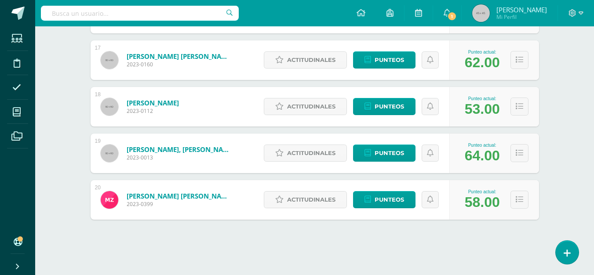
scroll to position [13084, 0]
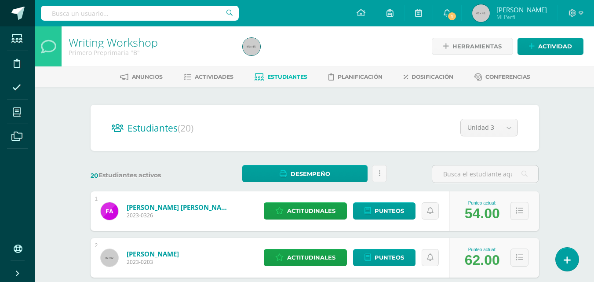
click at [24, 15] on span at bounding box center [17, 13] width 13 height 13
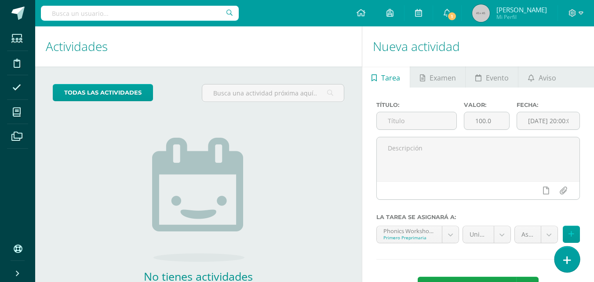
click at [569, 258] on icon at bounding box center [567, 260] width 8 height 10
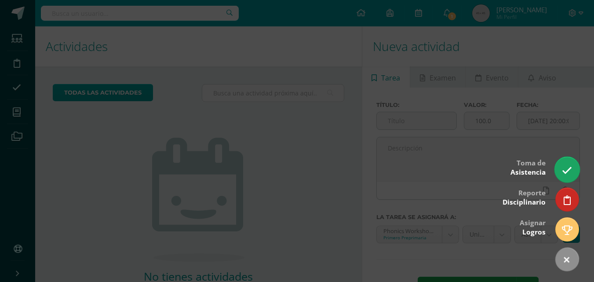
click at [565, 164] on link at bounding box center [566, 169] width 25 height 25
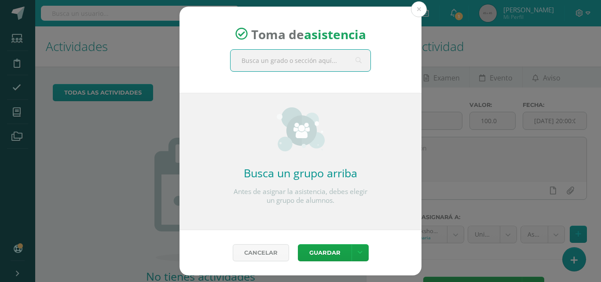
click at [321, 62] on input "text" at bounding box center [300, 61] width 140 height 22
type input "Primero"
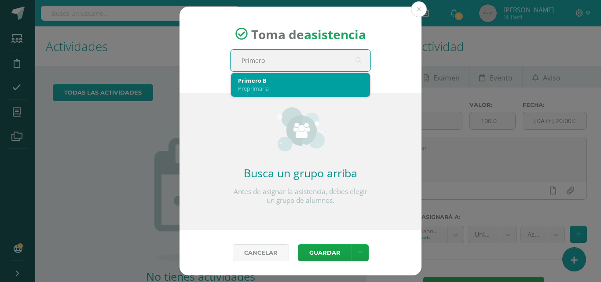
click at [281, 77] on div "Primero B" at bounding box center [300, 80] width 125 height 8
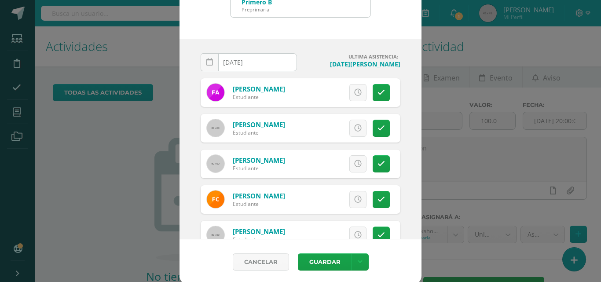
scroll to position [51, 0]
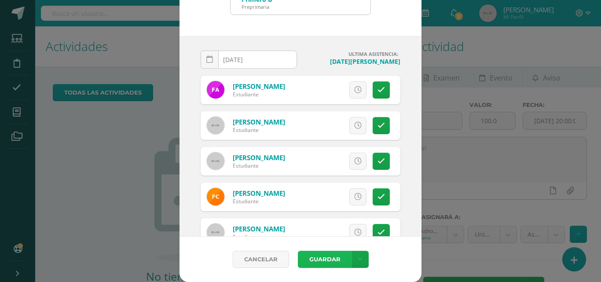
click at [325, 259] on button "Guardar" at bounding box center [325, 259] width 54 height 17
